Goal: Task Accomplishment & Management: Manage account settings

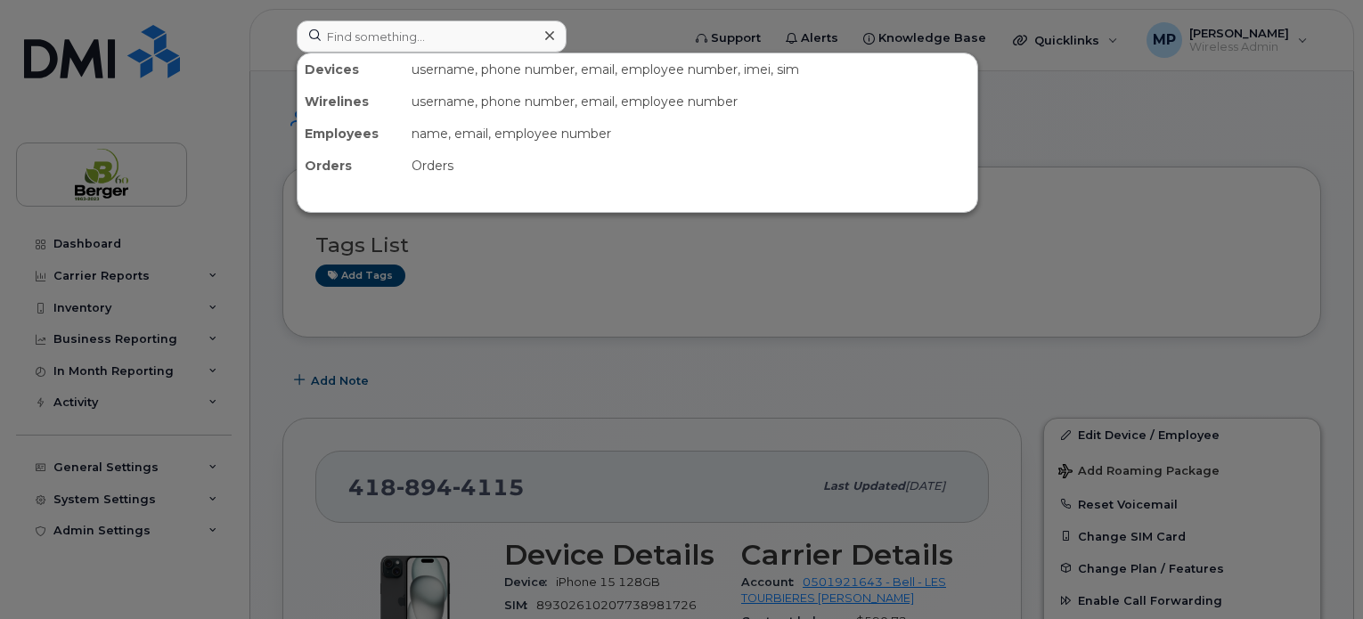
scroll to position [356, 0]
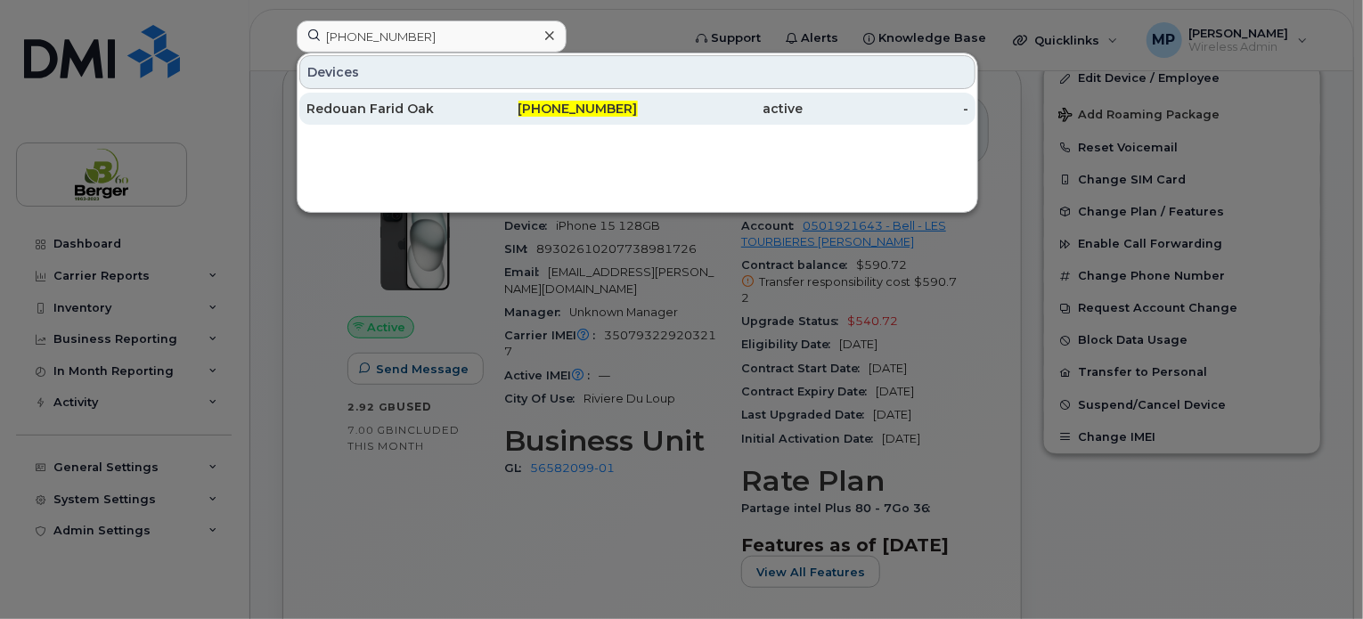
type input "[PHONE_NUMBER]"
click at [420, 110] on div "Redouan Farid Oak" at bounding box center [389, 109] width 166 height 18
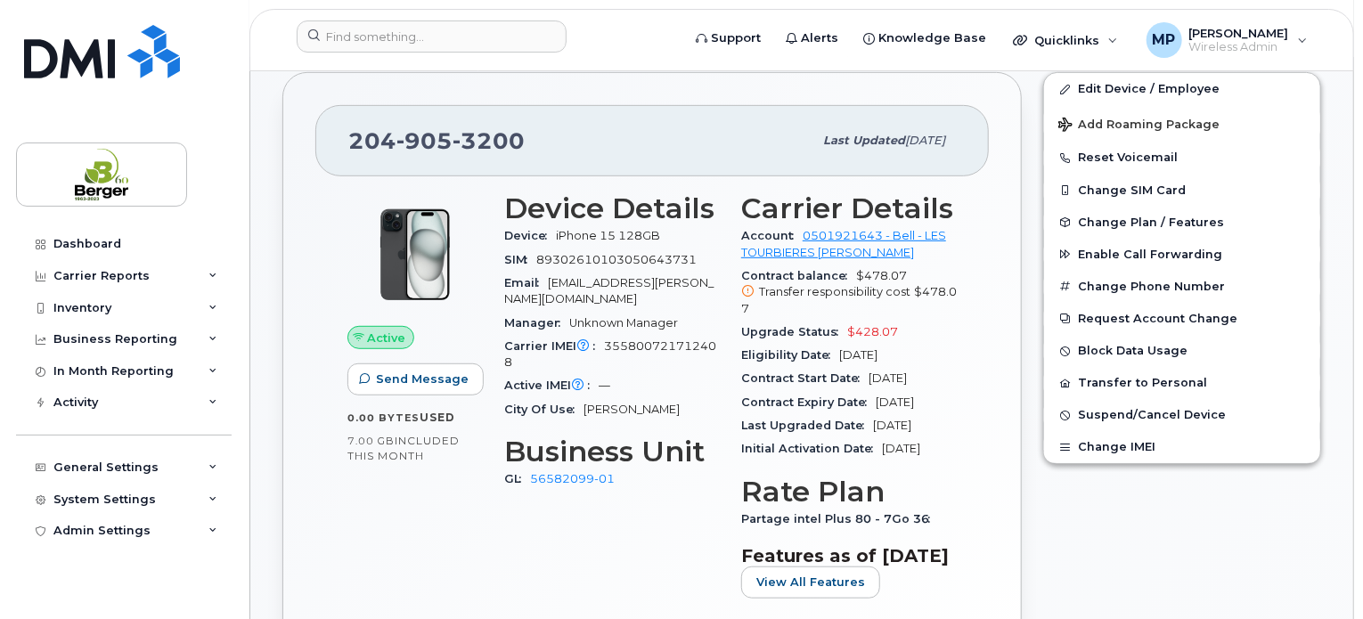
scroll to position [445, 0]
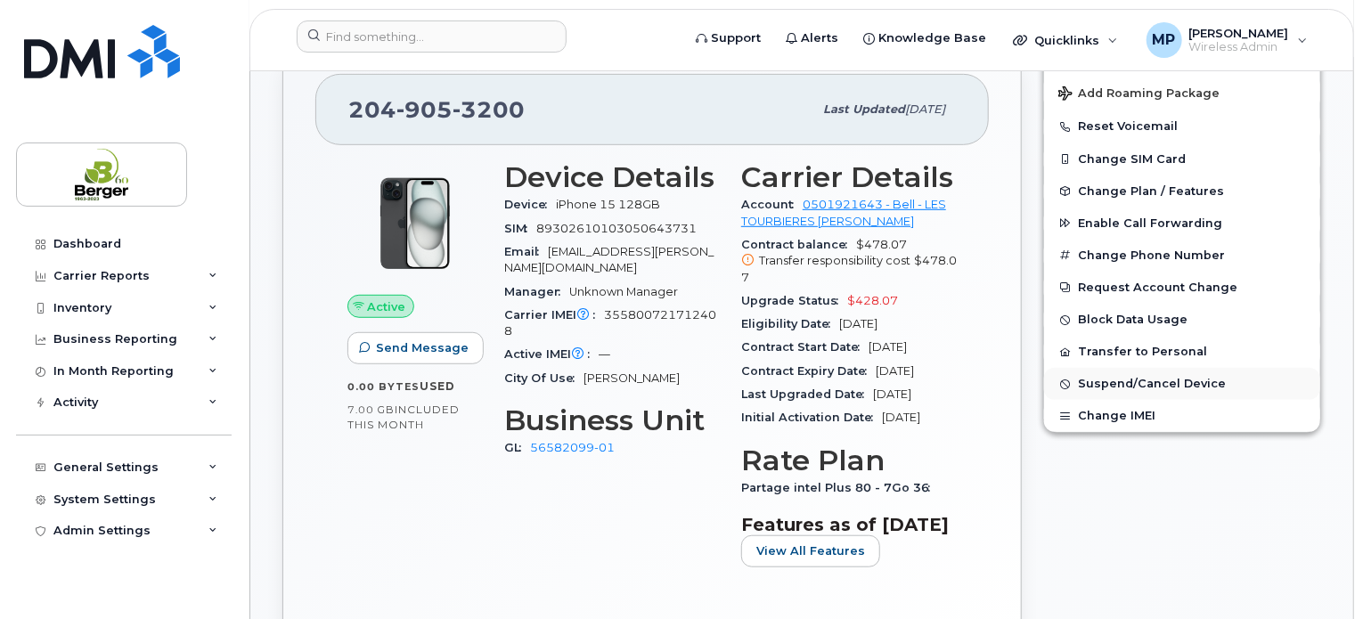
click at [1136, 379] on span "Suspend/Cancel Device" at bounding box center [1152, 384] width 148 height 13
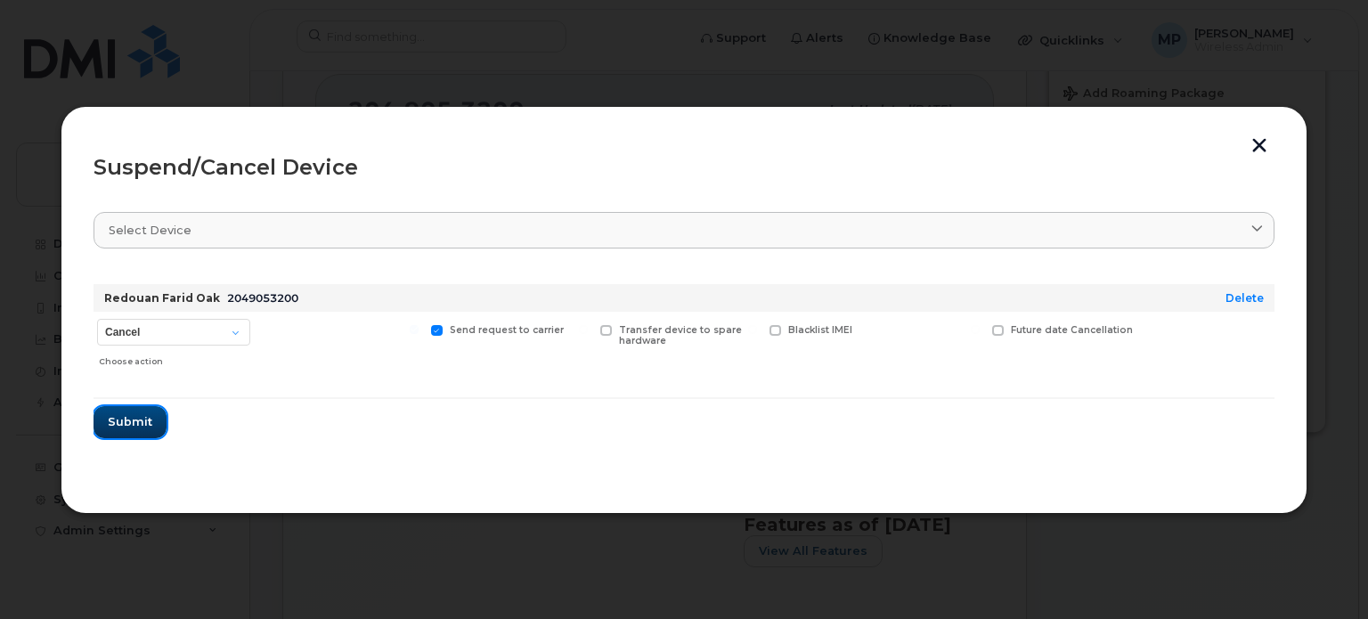
click at [118, 414] on span "Submit" at bounding box center [130, 421] width 45 height 17
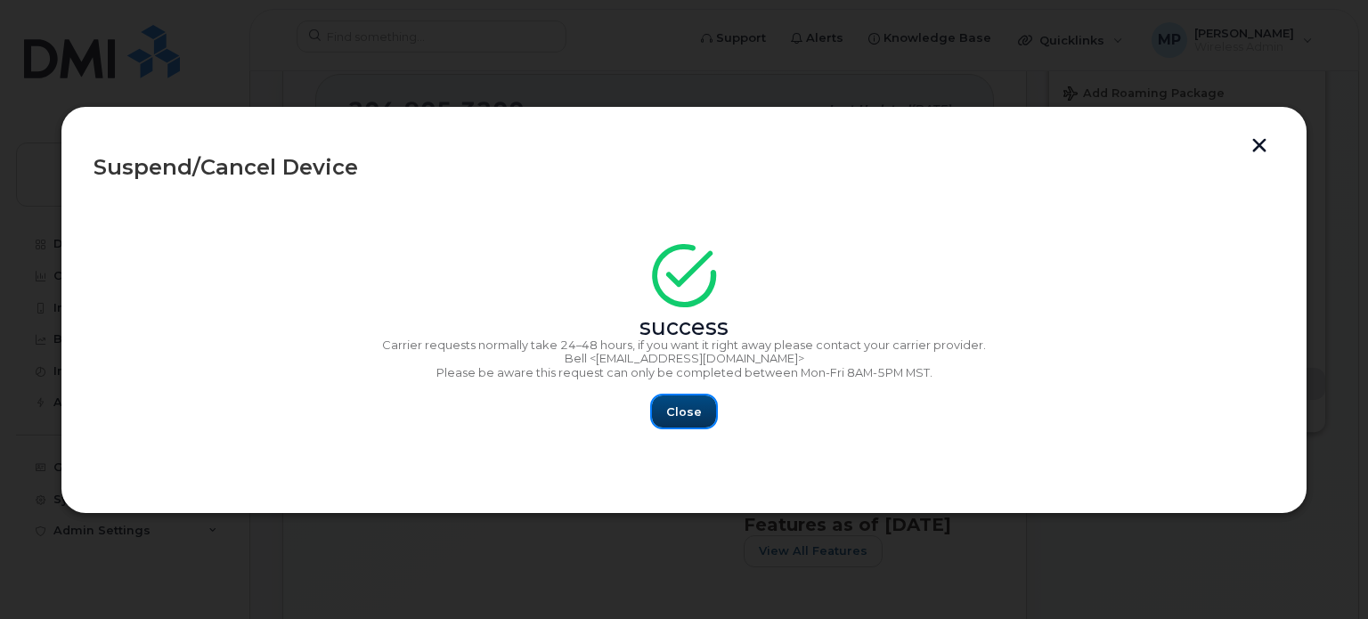
click at [674, 412] on span "Close" at bounding box center [684, 411] width 36 height 17
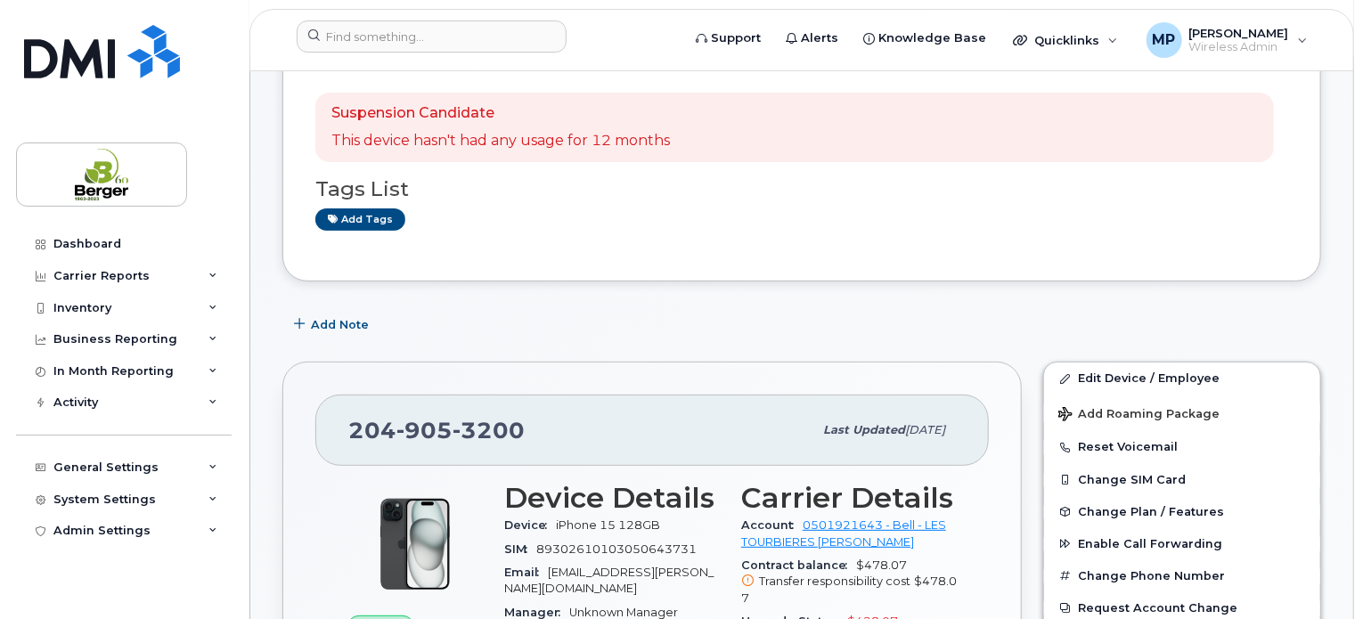
scroll to position [0, 0]
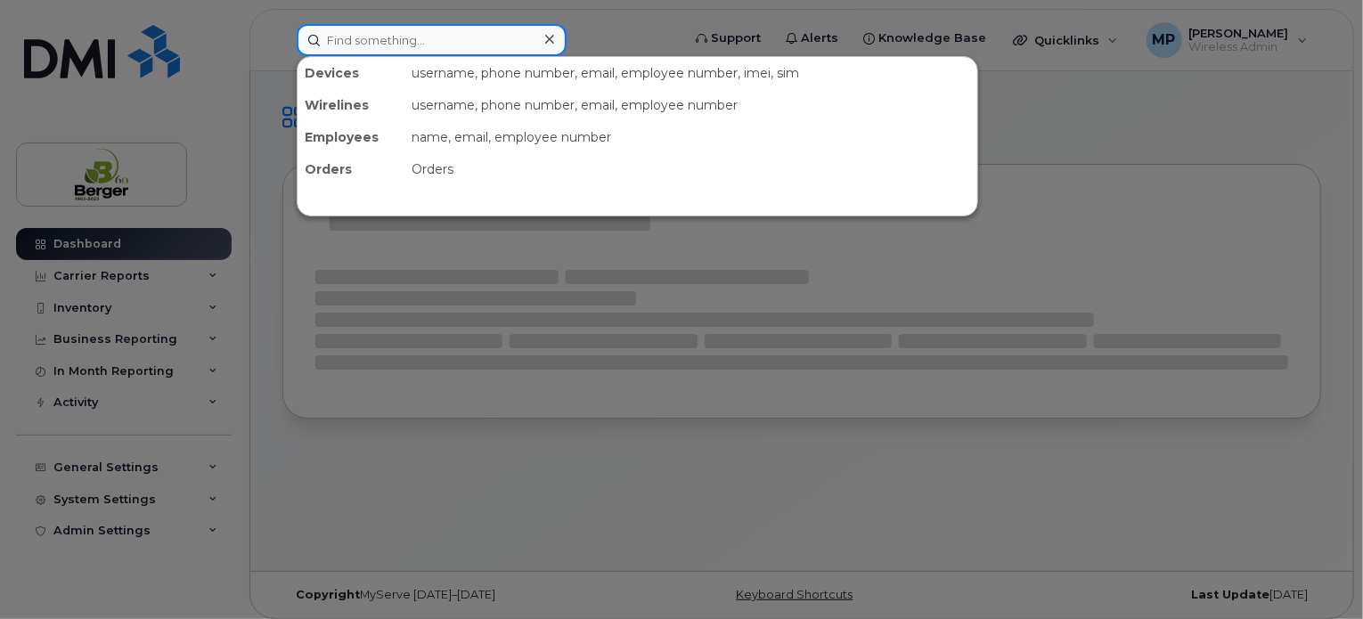
click at [420, 39] on input at bounding box center [432, 40] width 270 height 32
paste input "418-551-3592"
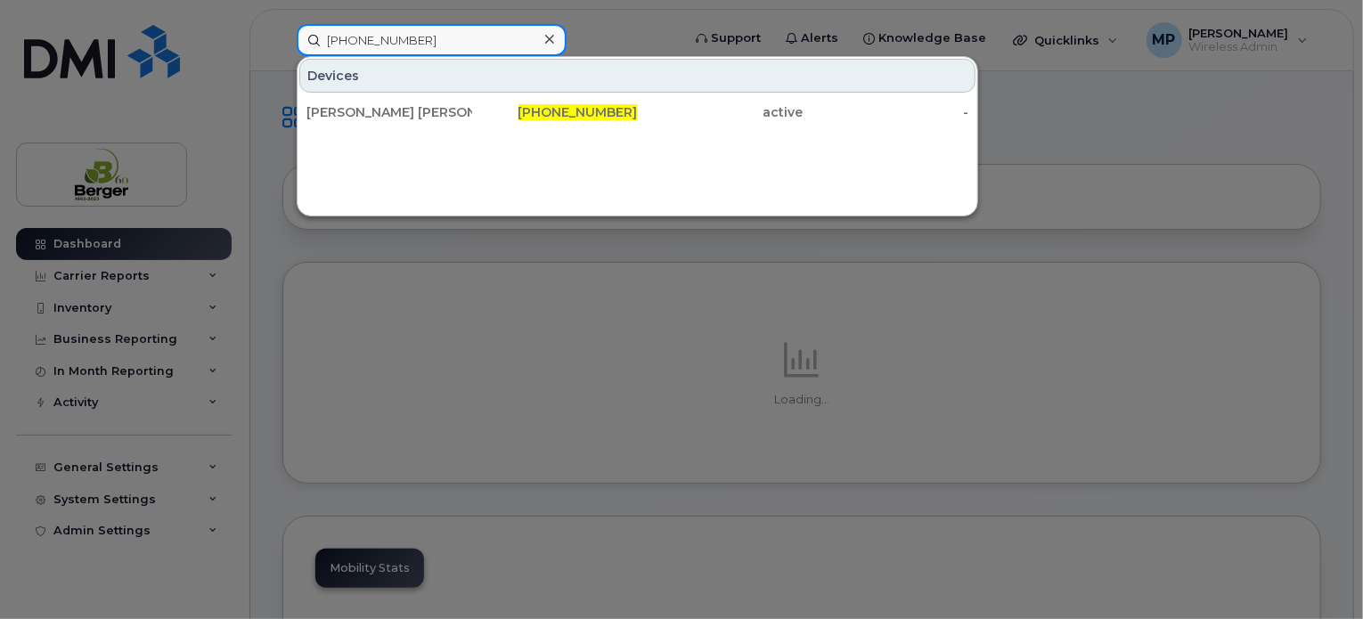
type input "418-551-3592"
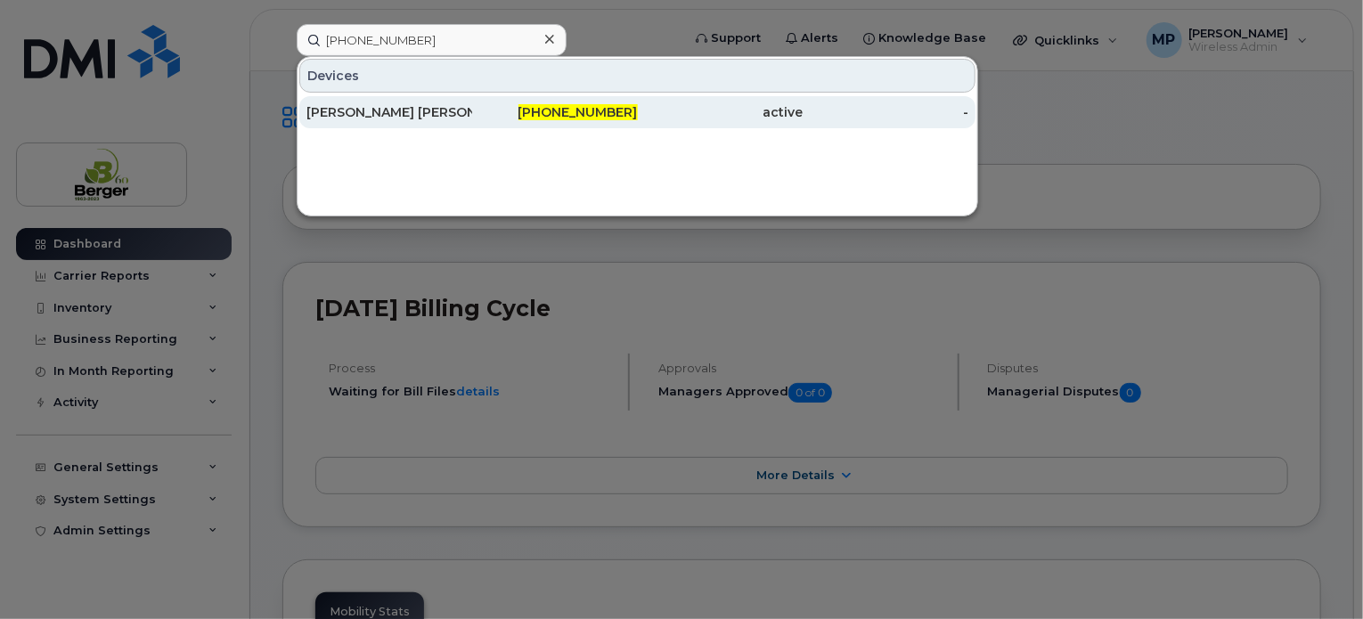
click at [431, 110] on div "Jean Philippe Lafond" at bounding box center [389, 112] width 166 height 18
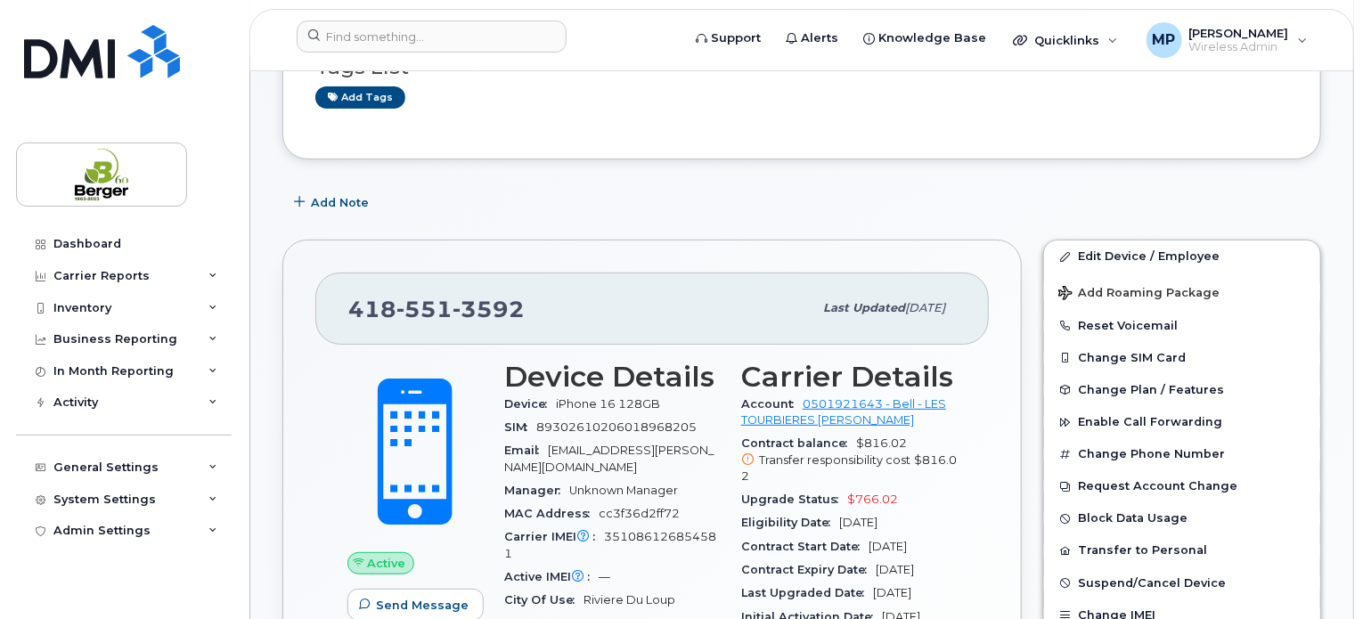
scroll to position [267, 0]
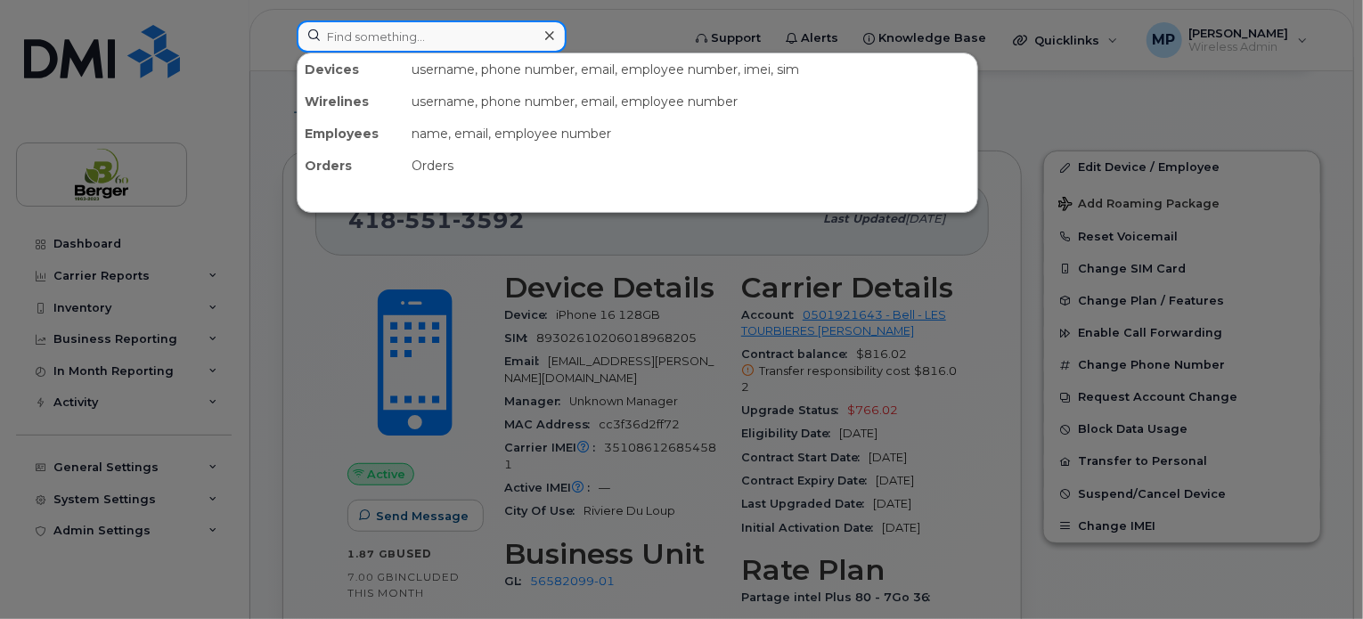
click at [459, 31] on input at bounding box center [432, 36] width 270 height 32
paste input "506-626-4333"
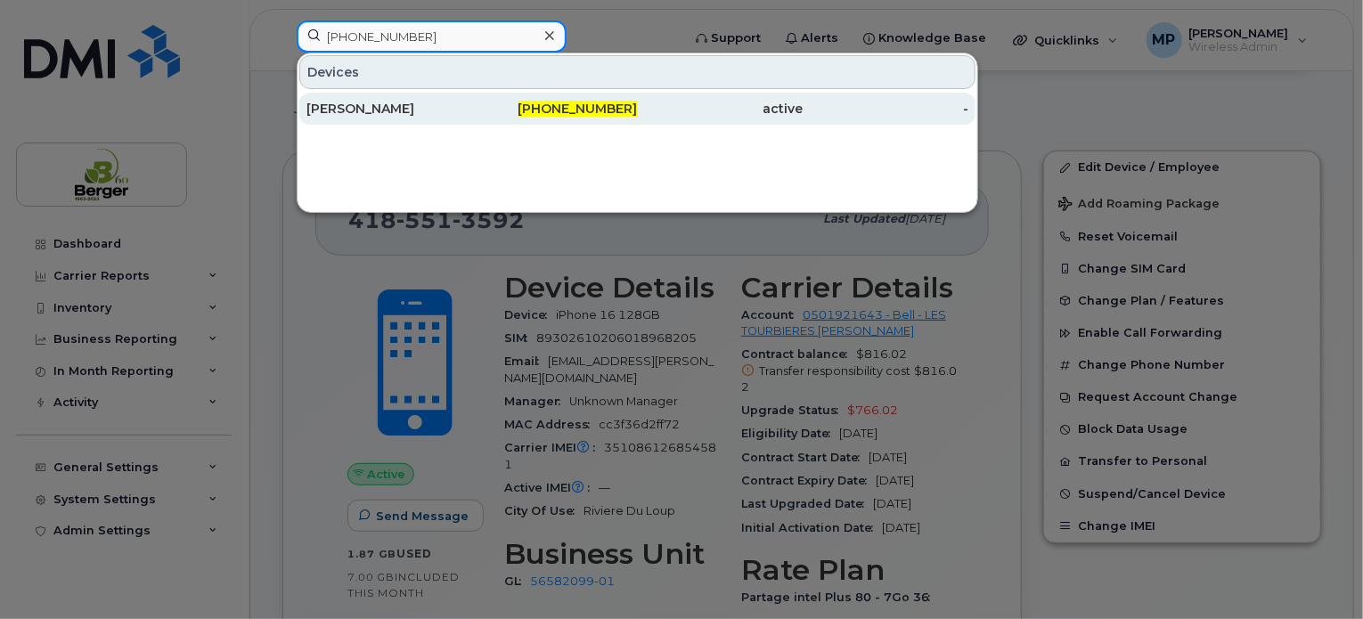
type input "506-626-4333"
click at [389, 112] on div "Leonardo Goulart" at bounding box center [389, 109] width 166 height 18
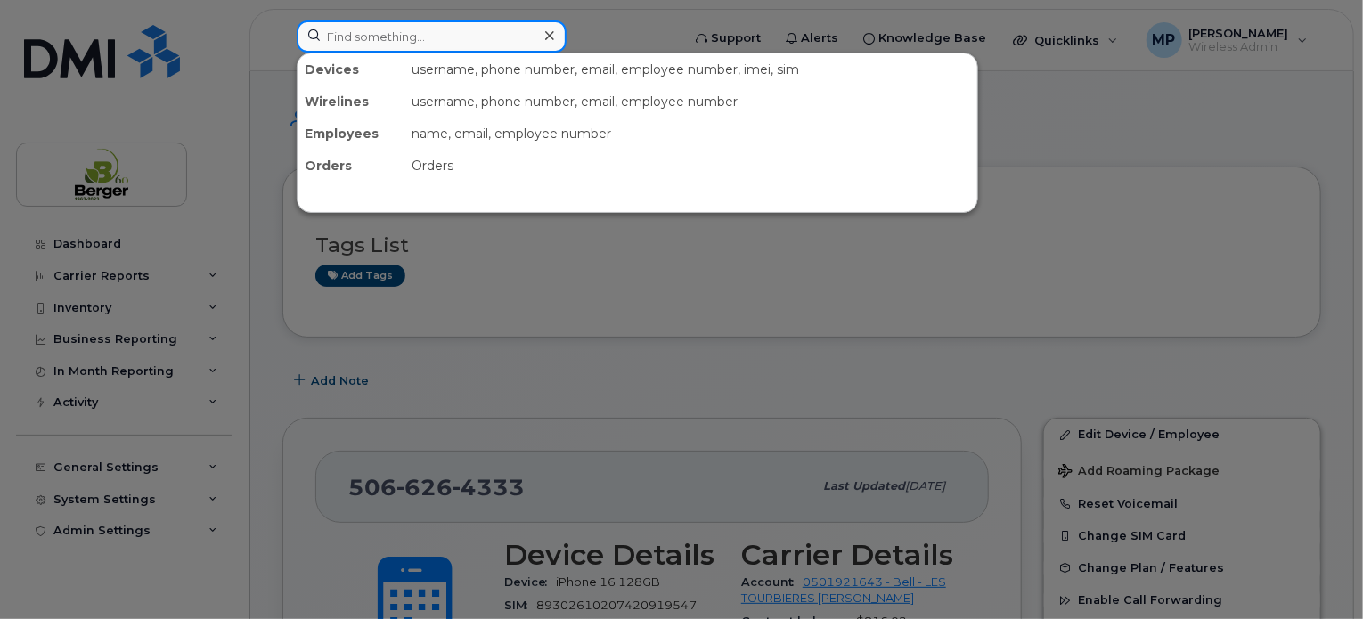
click at [398, 25] on input at bounding box center [432, 36] width 270 height 32
paste input "[PHONE_NUMBER]"
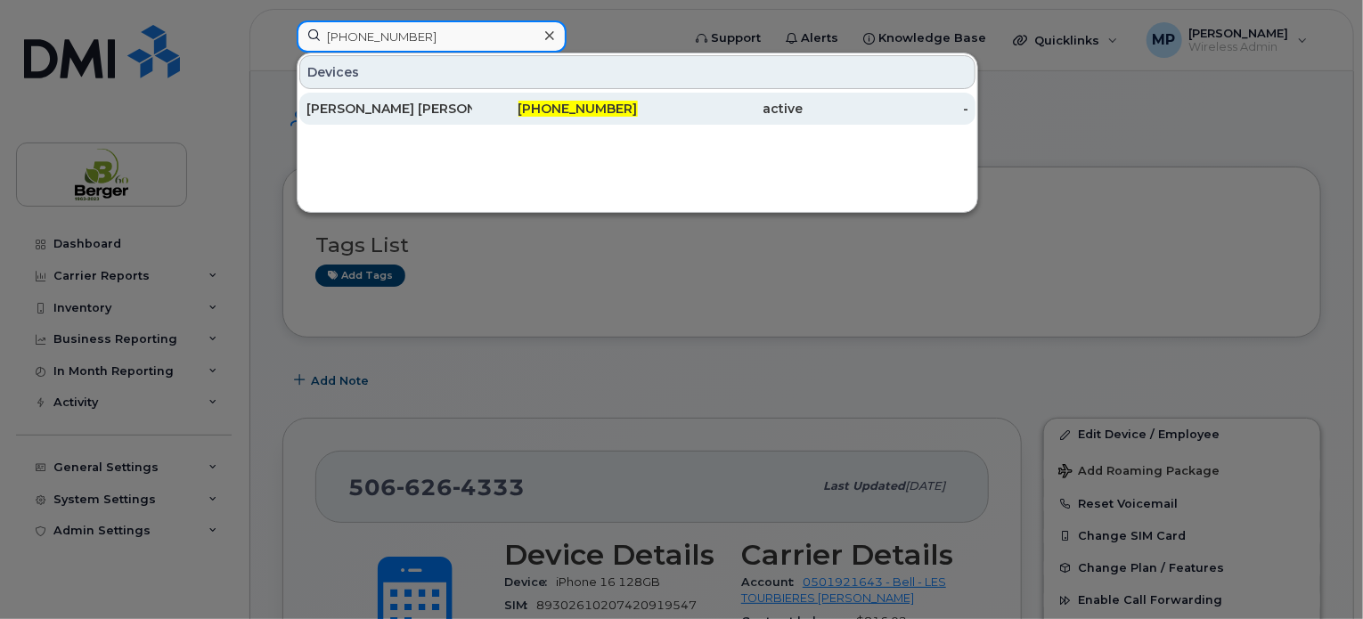
type input "[PHONE_NUMBER]"
click at [403, 100] on div "Ziad Alabd Alahmad" at bounding box center [389, 109] width 166 height 18
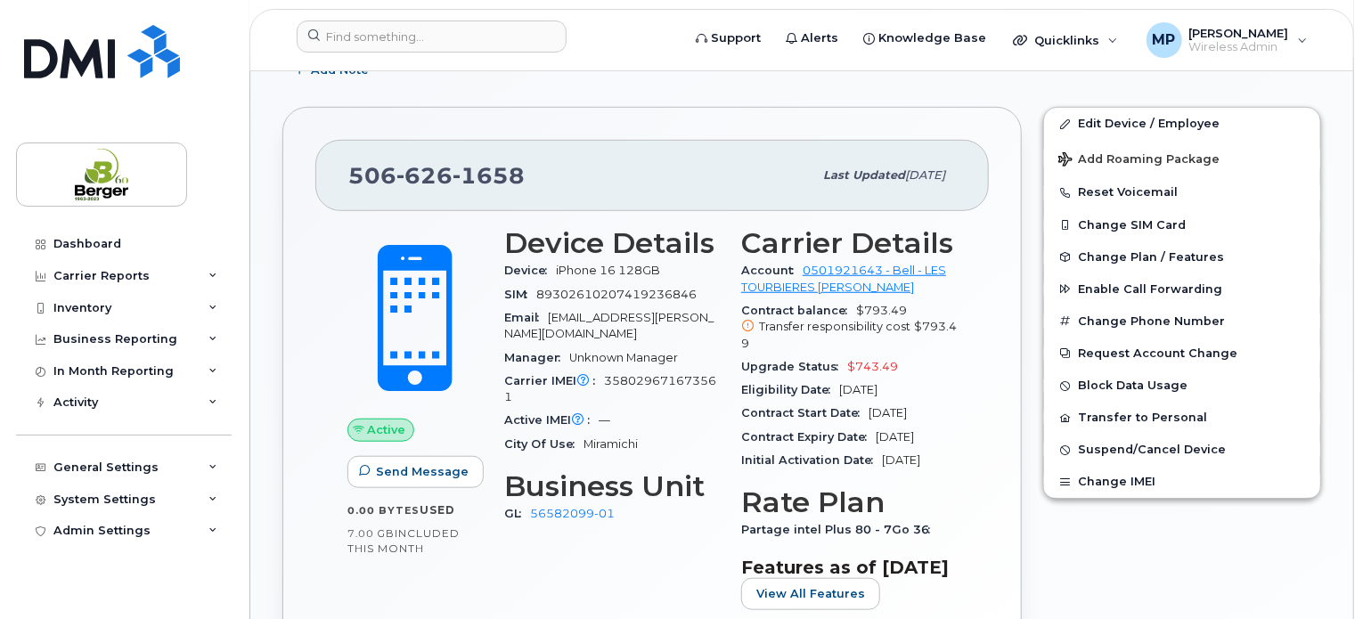
scroll to position [534, 0]
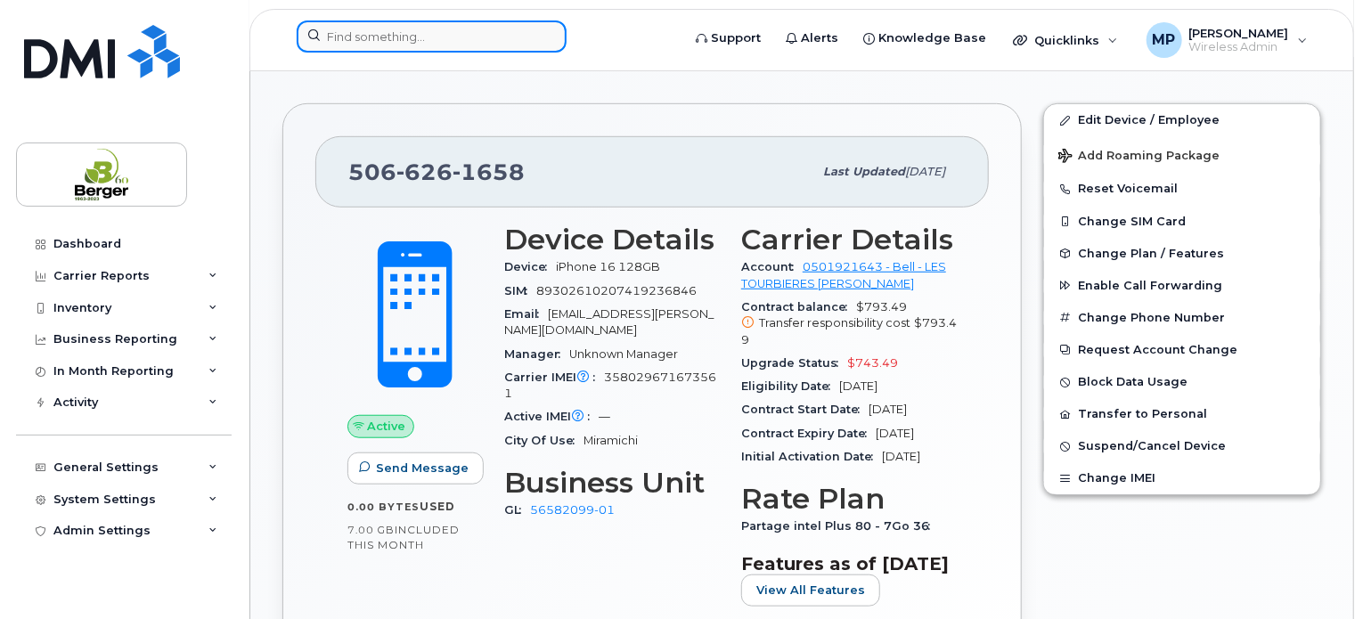
click at [417, 39] on input at bounding box center [432, 36] width 270 height 32
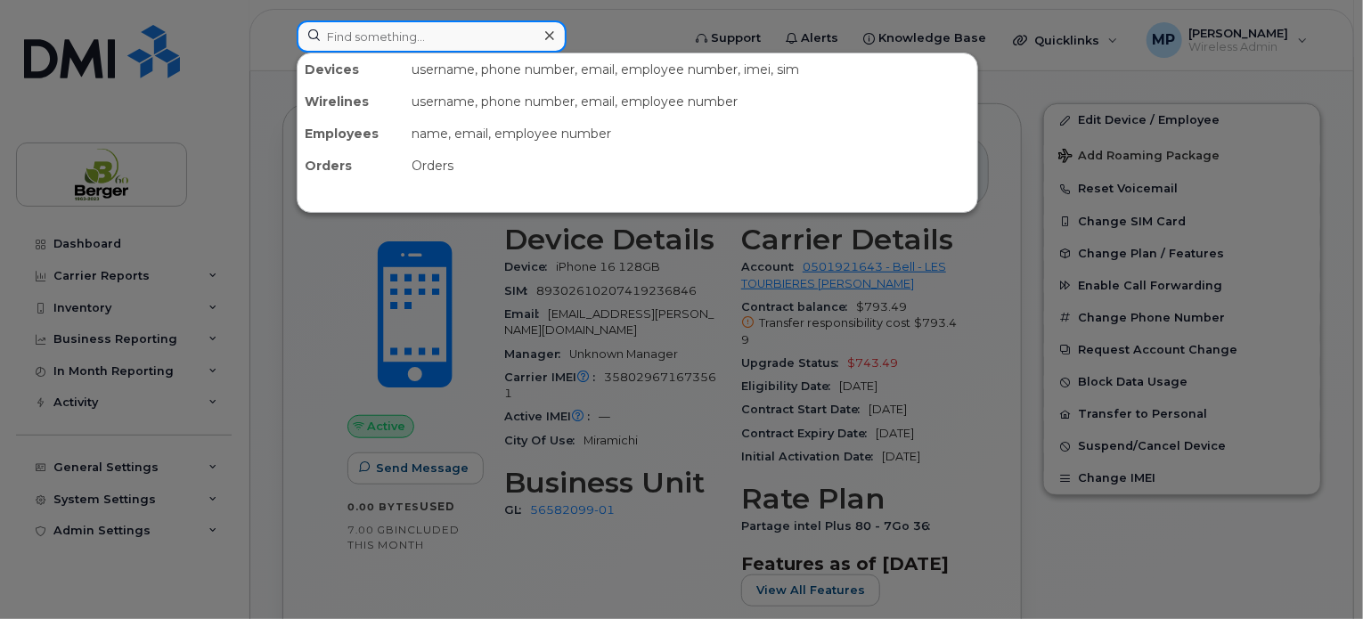
paste input "506-626-2958"
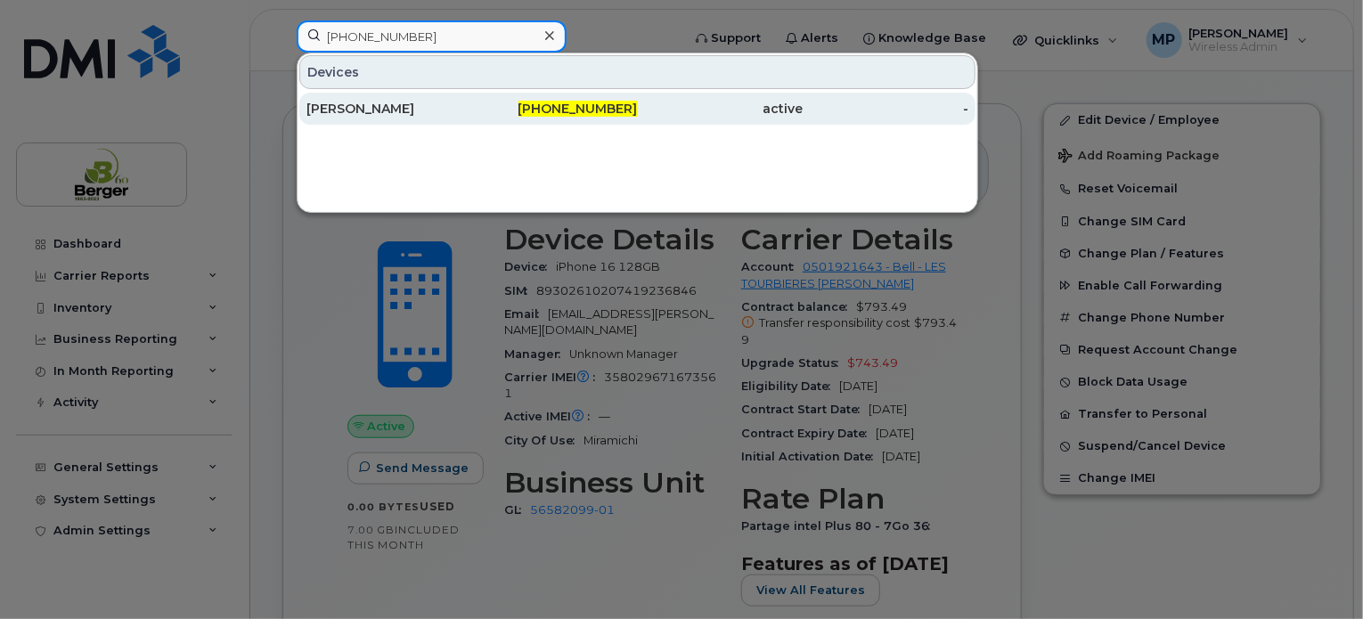
type input "506-626-2958"
click at [390, 102] on div "[PERSON_NAME]" at bounding box center [389, 109] width 166 height 18
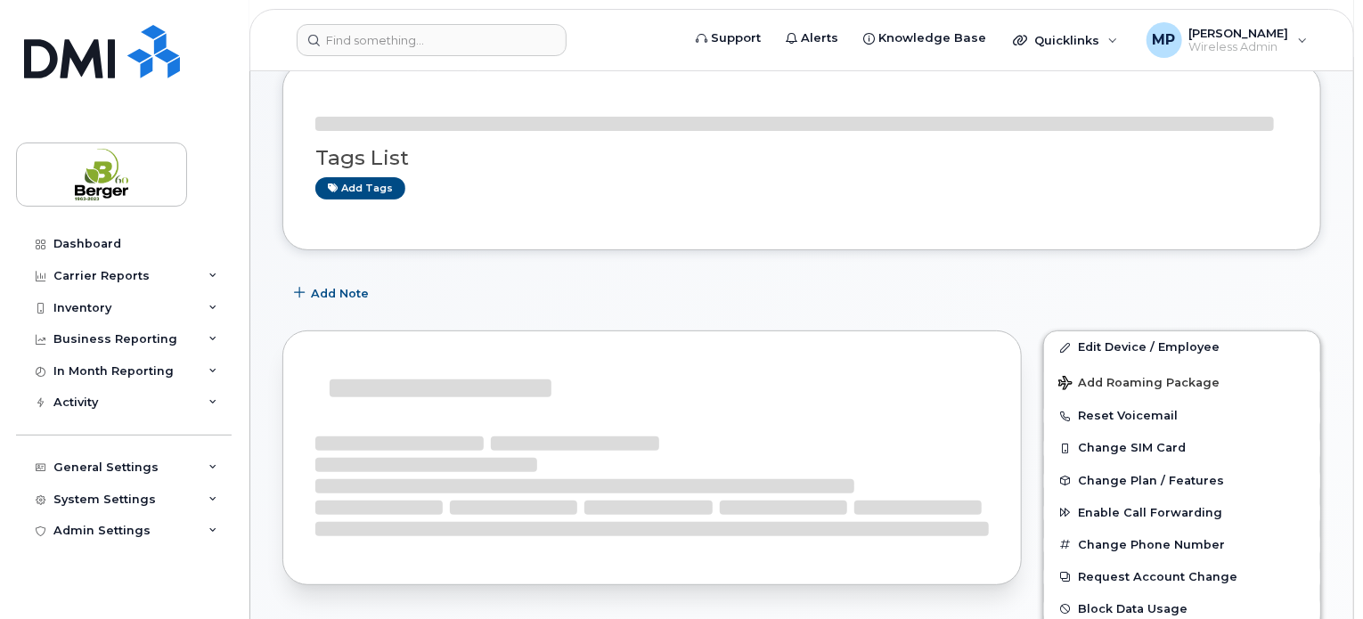
scroll to position [178, 0]
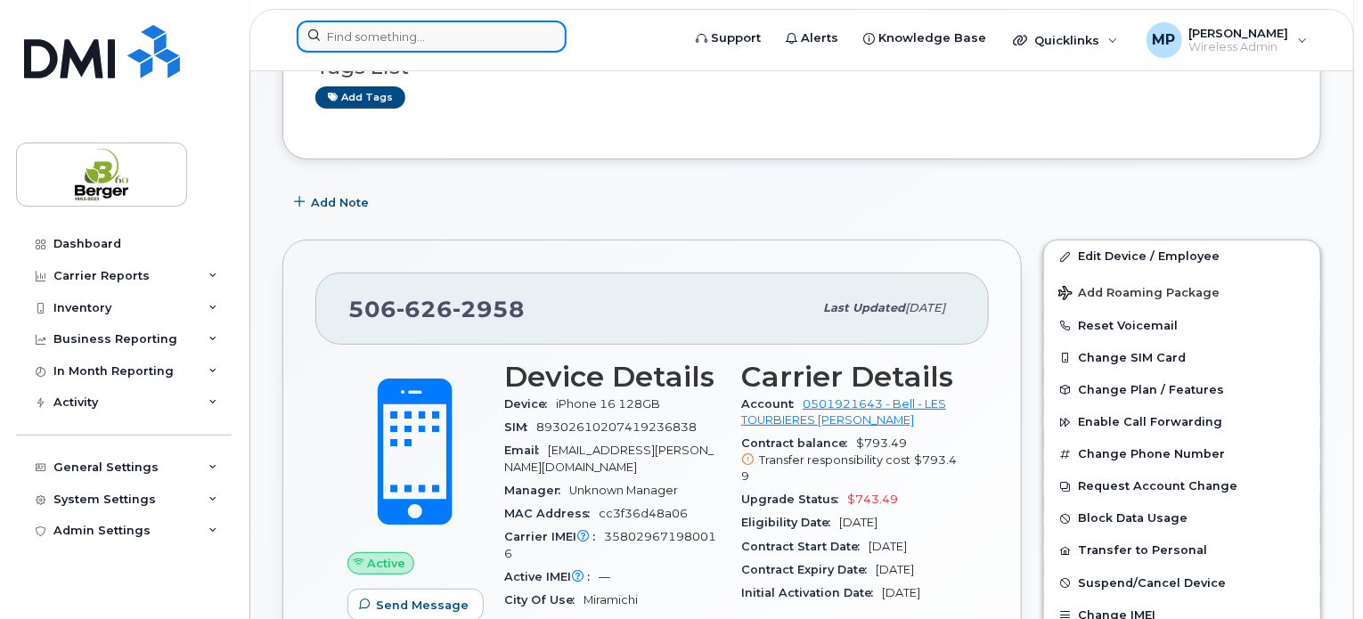
click at [440, 34] on input at bounding box center [432, 36] width 270 height 32
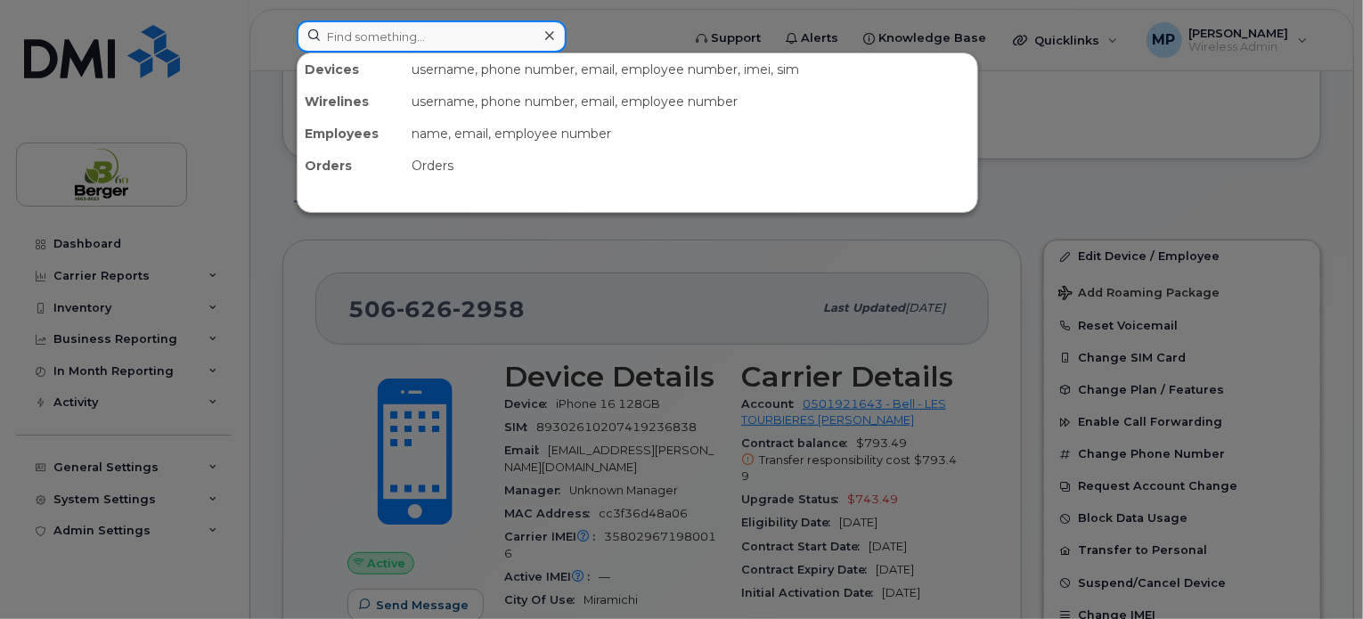
paste input "[PHONE_NUMBER]"
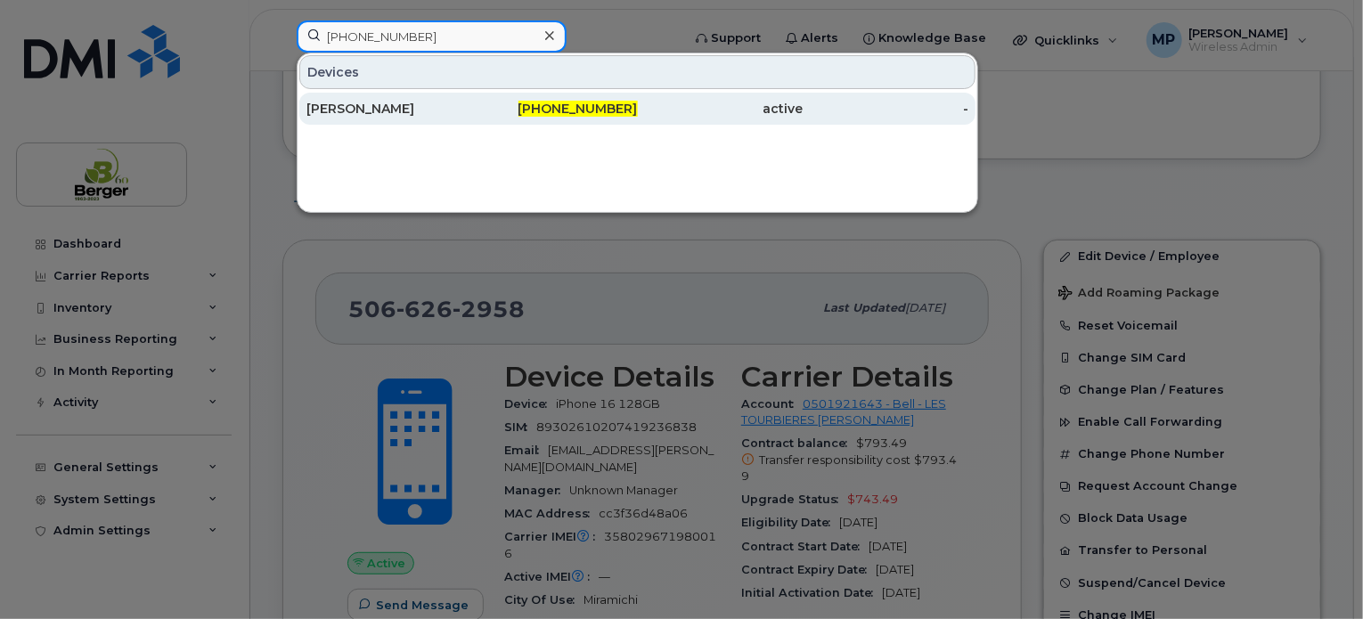
type input "[PHONE_NUMBER]"
click at [397, 104] on div "[PERSON_NAME]" at bounding box center [389, 109] width 166 height 18
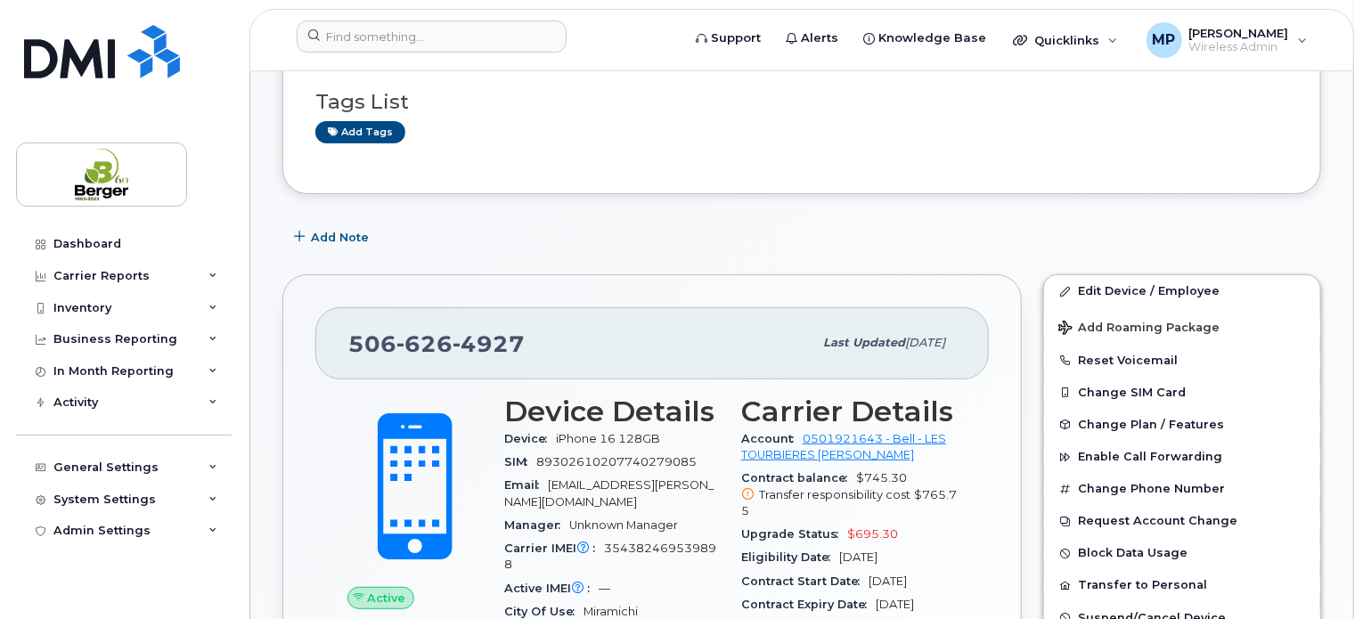
scroll to position [178, 0]
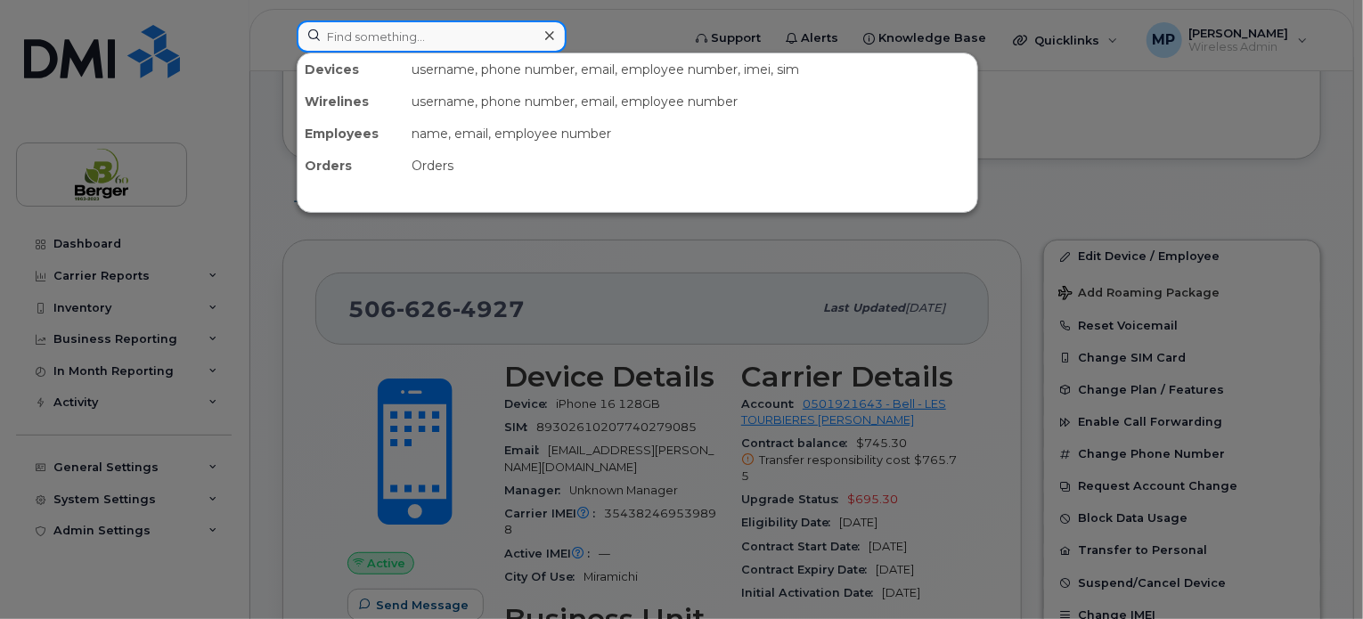
click at [428, 37] on input at bounding box center [432, 36] width 270 height 32
paste input "418-894-4469"
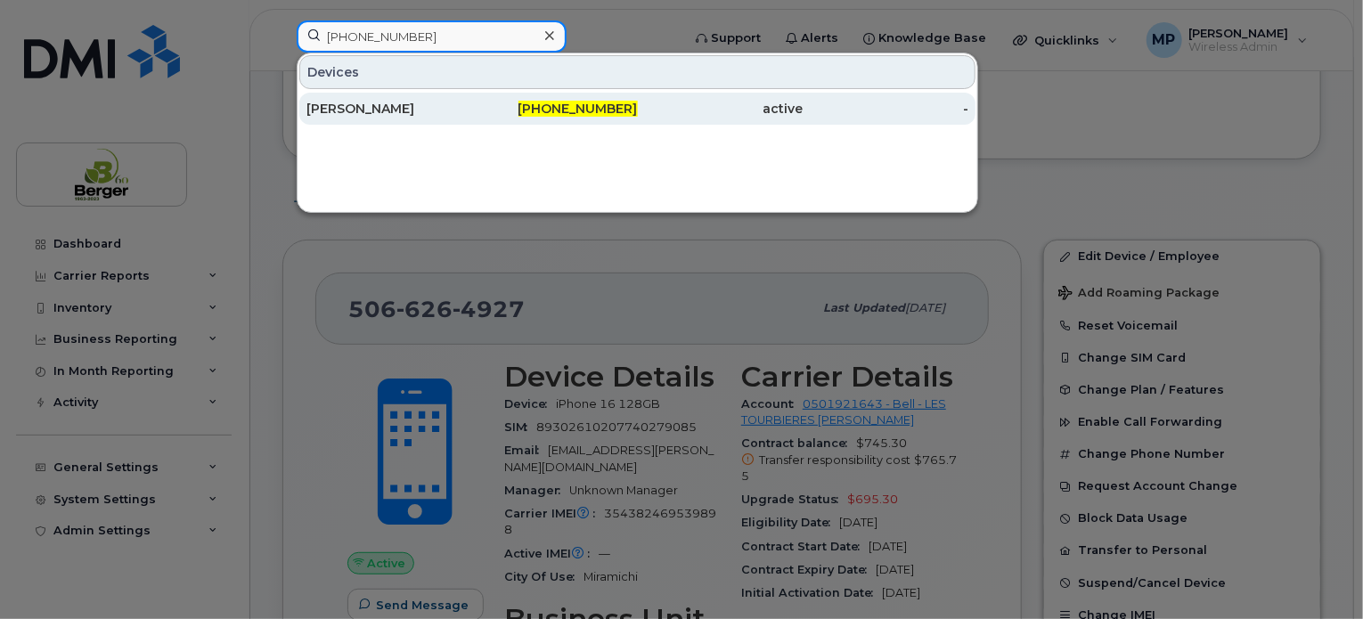
type input "418-894-4469"
click at [416, 108] on div "[PERSON_NAME]" at bounding box center [389, 109] width 166 height 18
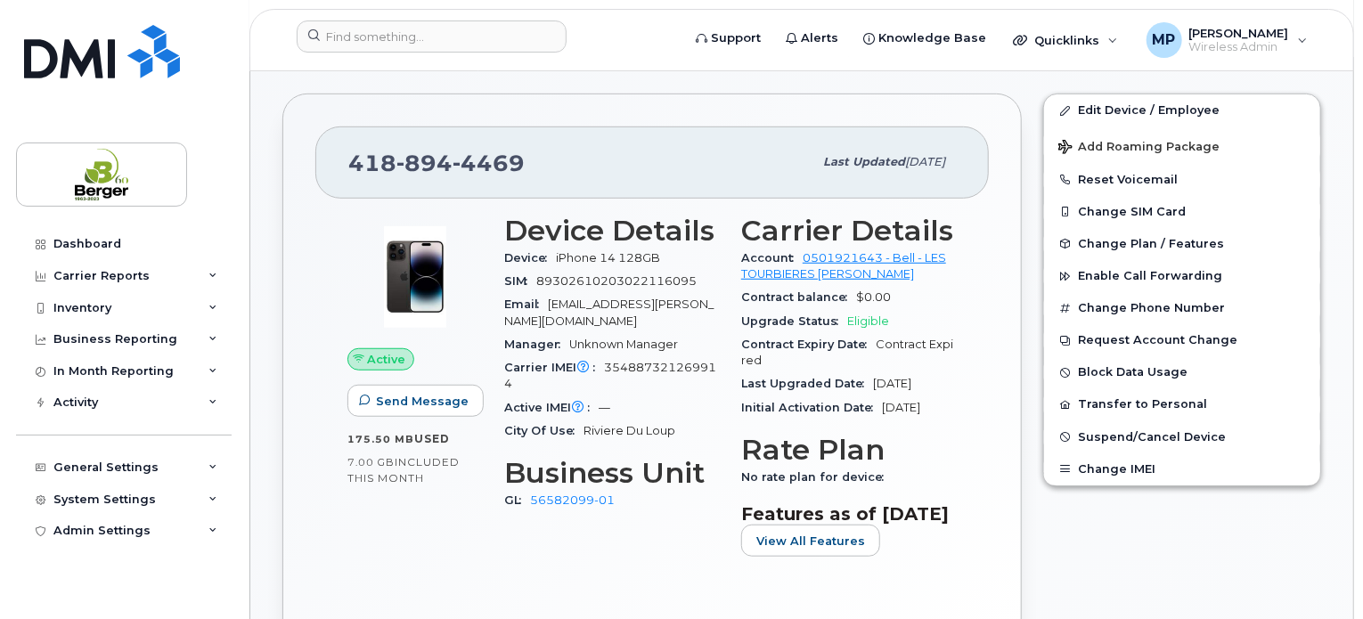
scroll to position [445, 0]
